Goal: Task Accomplishment & Management: Manage account settings

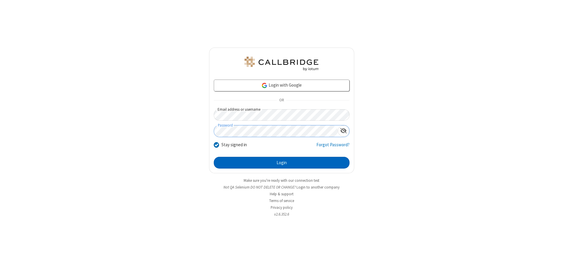
click at [282, 163] on button "Login" at bounding box center [282, 163] width 136 height 12
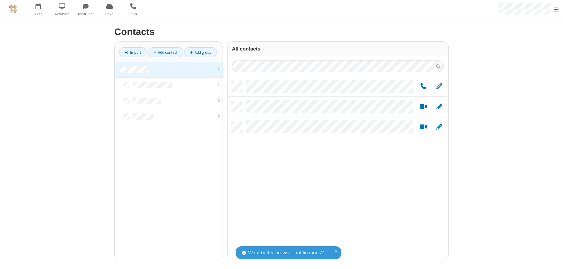
click at [169, 69] on link at bounding box center [169, 70] width 108 height 16
click at [201, 52] on link "Add group" at bounding box center [200, 52] width 33 height 10
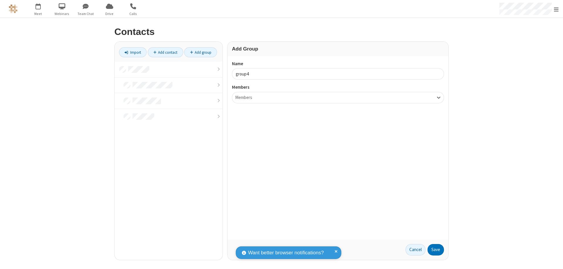
type input "group4"
type input "name20"
click at [436, 249] on button "Save" at bounding box center [436, 250] width 16 height 12
click at [165, 52] on link "Add contact" at bounding box center [166, 52] width 36 height 10
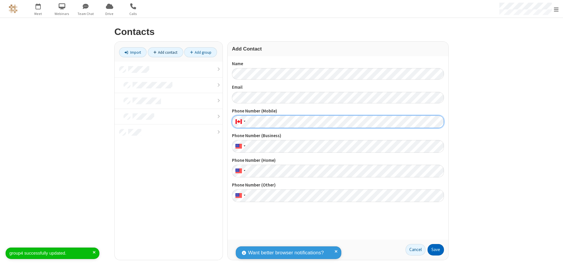
click at [436, 249] on button "Save" at bounding box center [436, 250] width 16 height 12
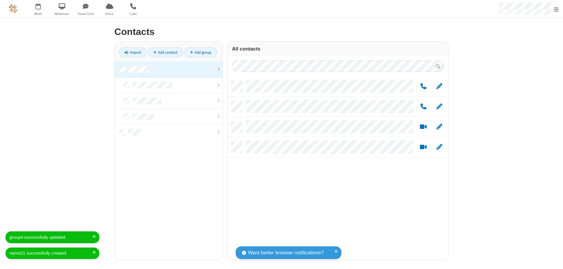
scroll to position [179, 217]
